Goal: Find specific page/section: Find specific page/section

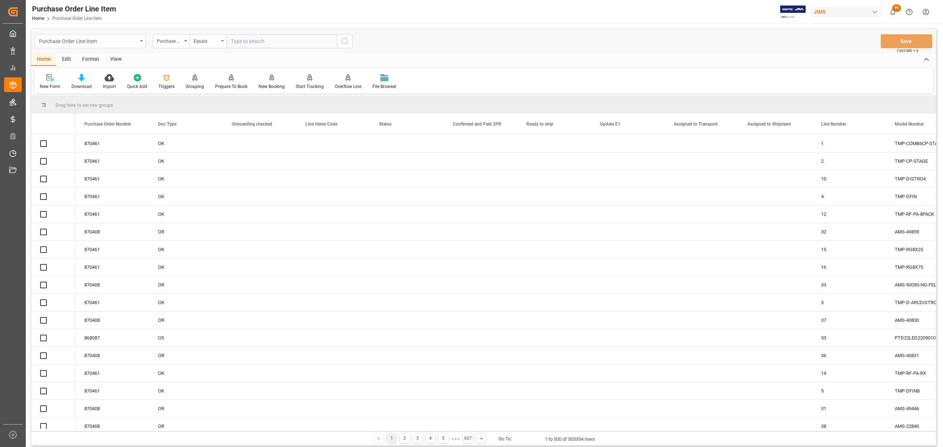
click at [144, 37] on div "Purchase Order Line Item" at bounding box center [90, 41] width 110 height 14
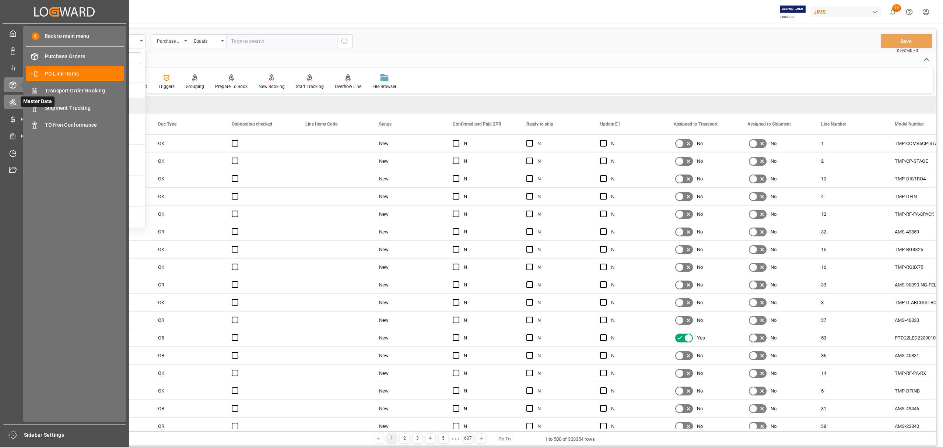
click at [14, 98] on icon at bounding box center [12, 101] width 7 height 7
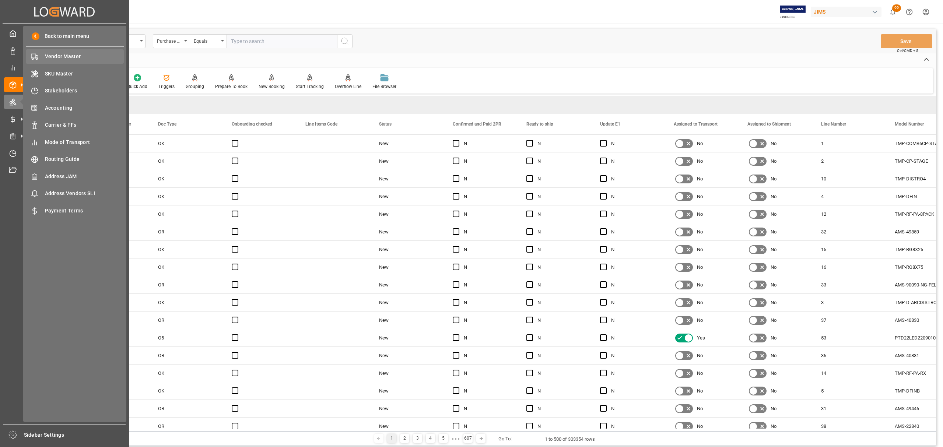
click at [69, 52] on div "Vendor Master Vendor Master" at bounding box center [75, 56] width 98 height 14
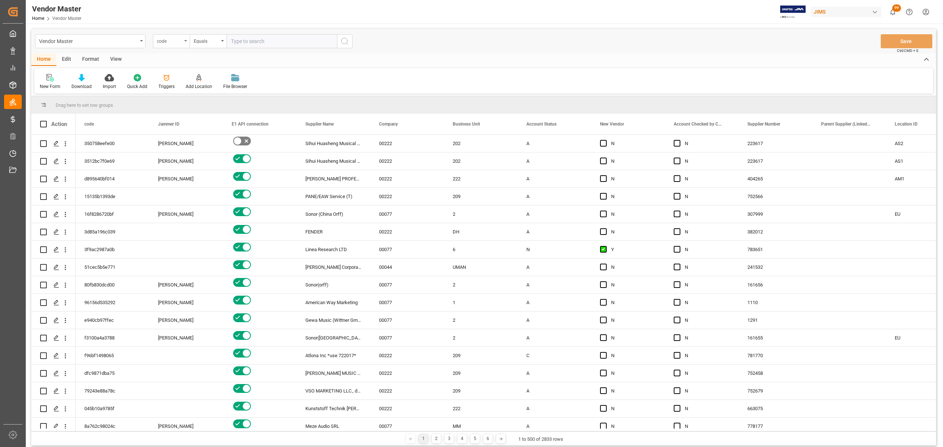
click at [175, 41] on div "code" at bounding box center [169, 40] width 25 height 8
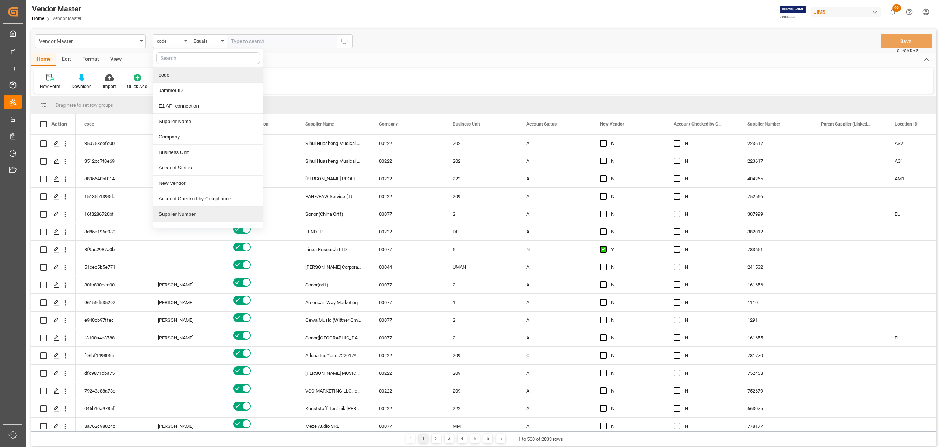
click at [189, 218] on div "Supplier Number" at bounding box center [208, 214] width 110 height 15
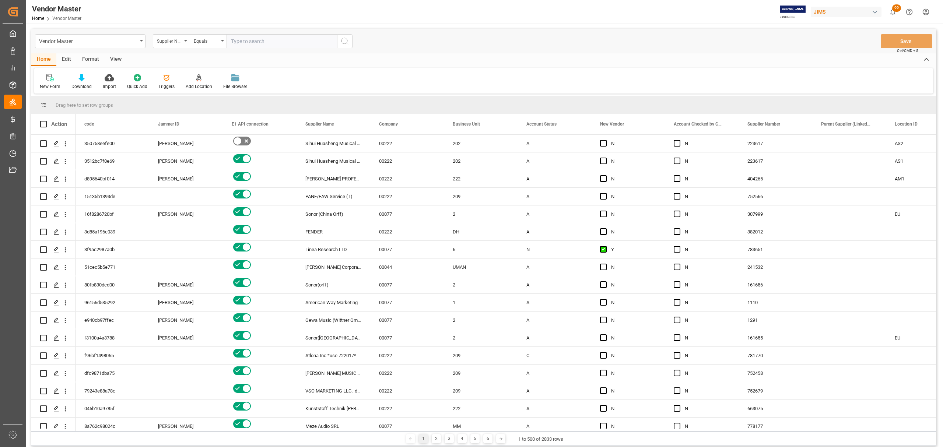
click at [260, 43] on input "text" at bounding box center [282, 41] width 110 height 14
paste input "780571"
type input "780571"
click at [343, 44] on icon "search button" at bounding box center [344, 41] width 9 height 9
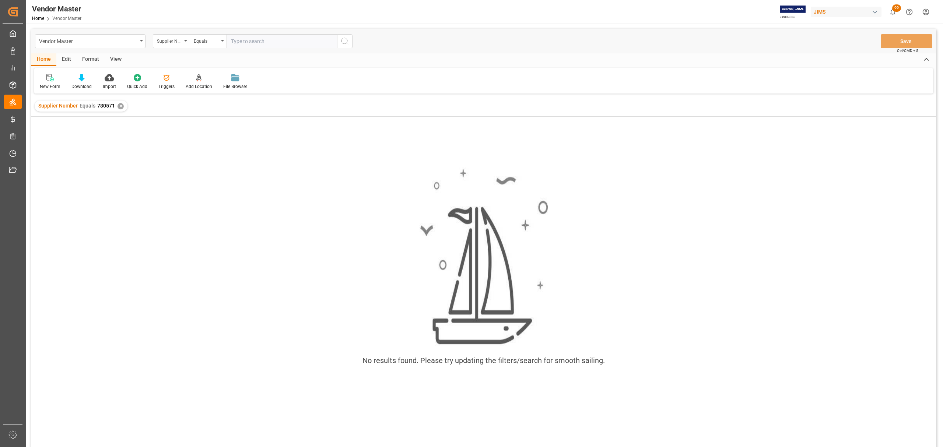
click at [119, 108] on div "✕" at bounding box center [120, 106] width 6 height 6
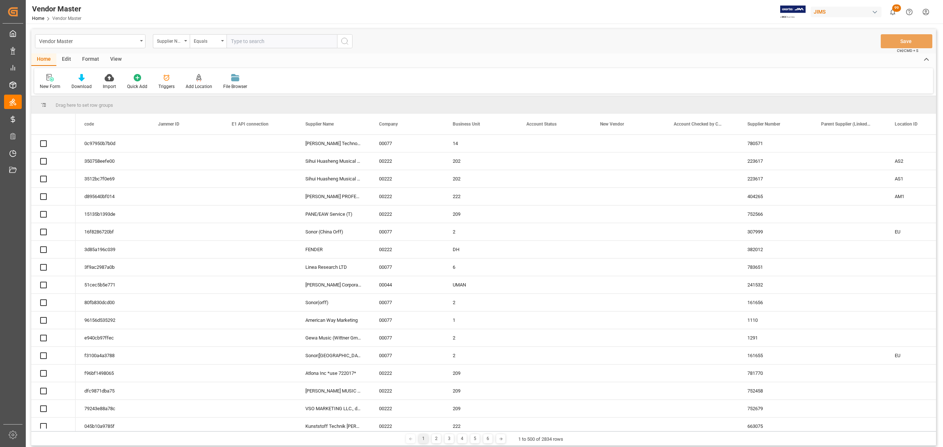
click at [285, 42] on input "text" at bounding box center [282, 41] width 110 height 14
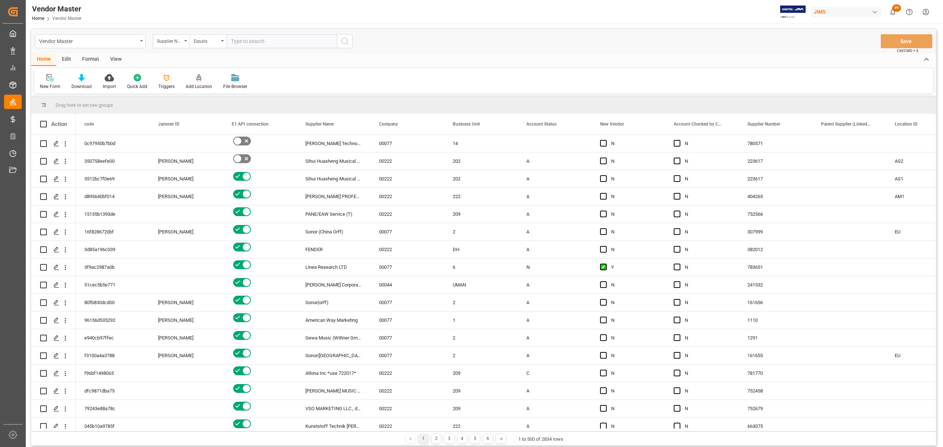
paste input "780571"
type input "780571"
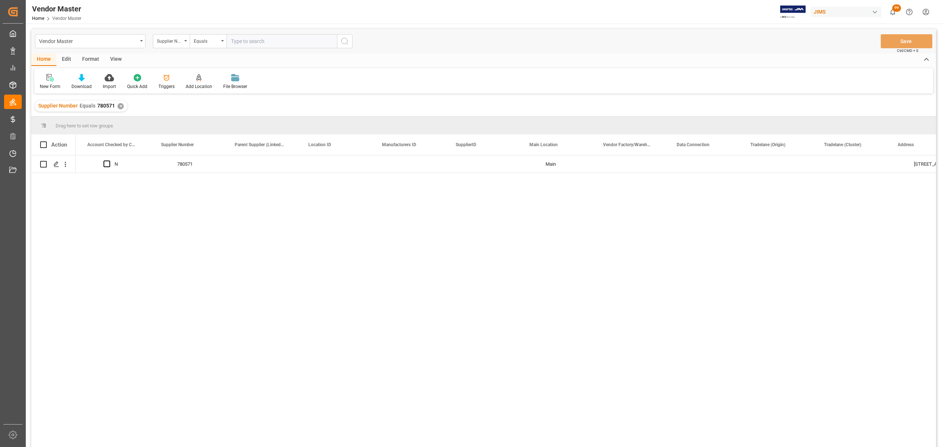
scroll to position [0, 511]
